Goal: Unclear: Browse casually

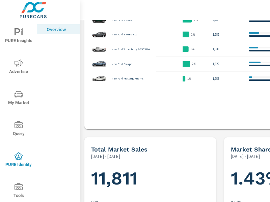
scroll to position [607, 0]
